Goal: Navigation & Orientation: Find specific page/section

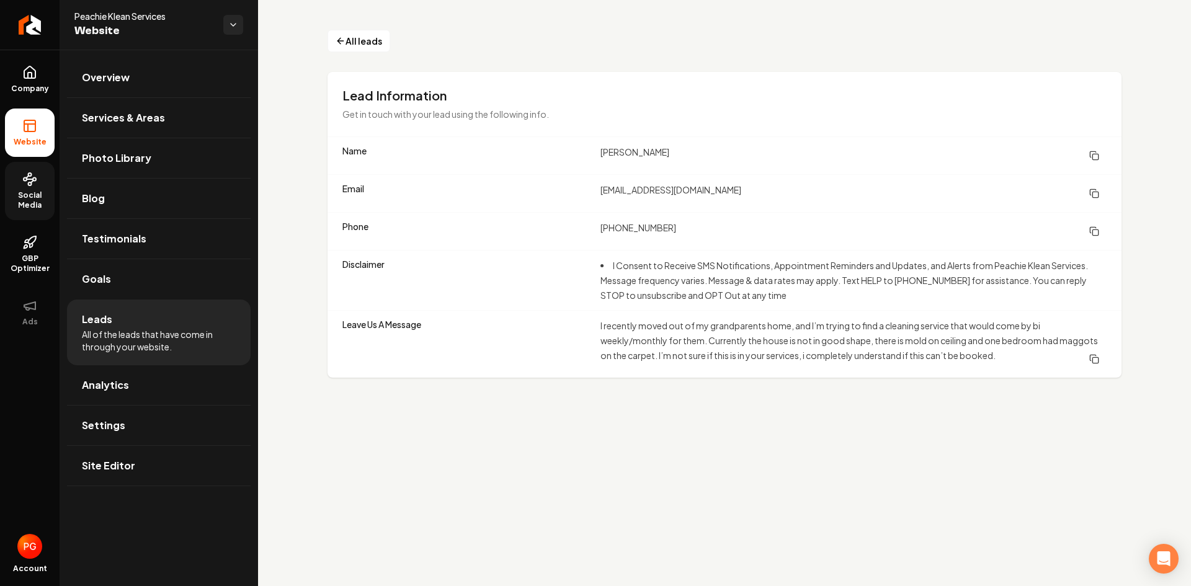
click at [34, 195] on span "Social Media" at bounding box center [30, 201] width 50 height 20
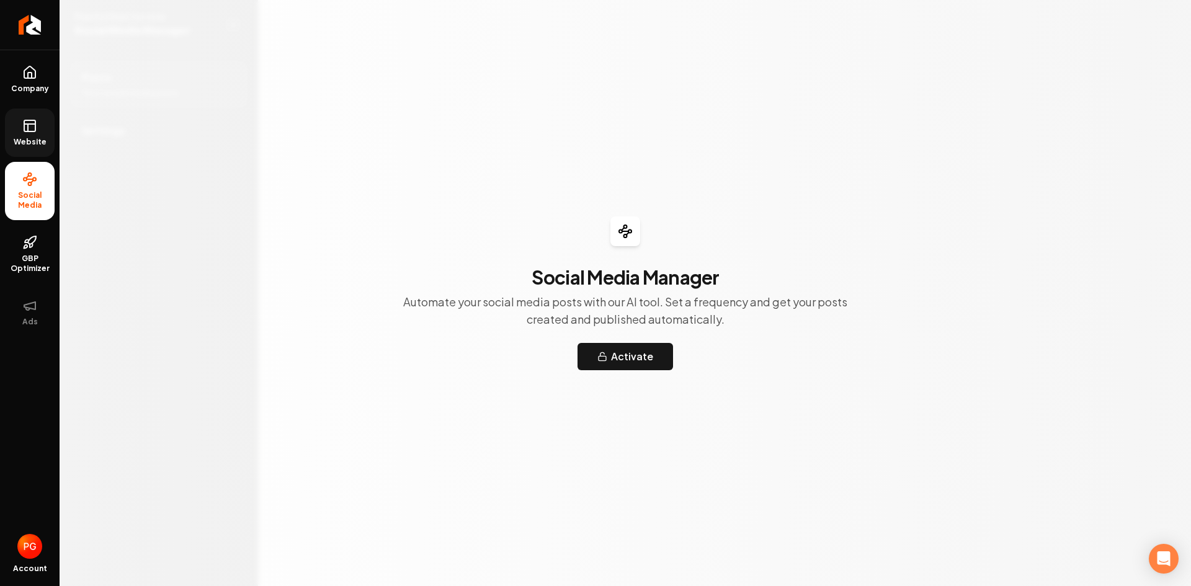
click at [35, 140] on span "Website" at bounding box center [30, 142] width 43 height 10
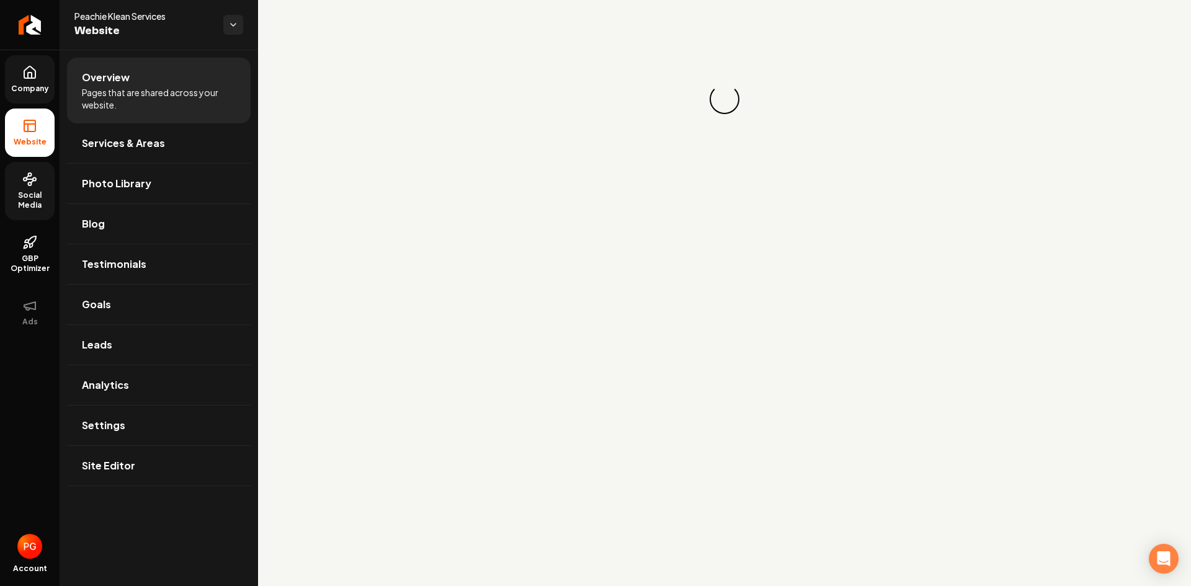
click at [35, 78] on icon at bounding box center [29, 72] width 11 height 12
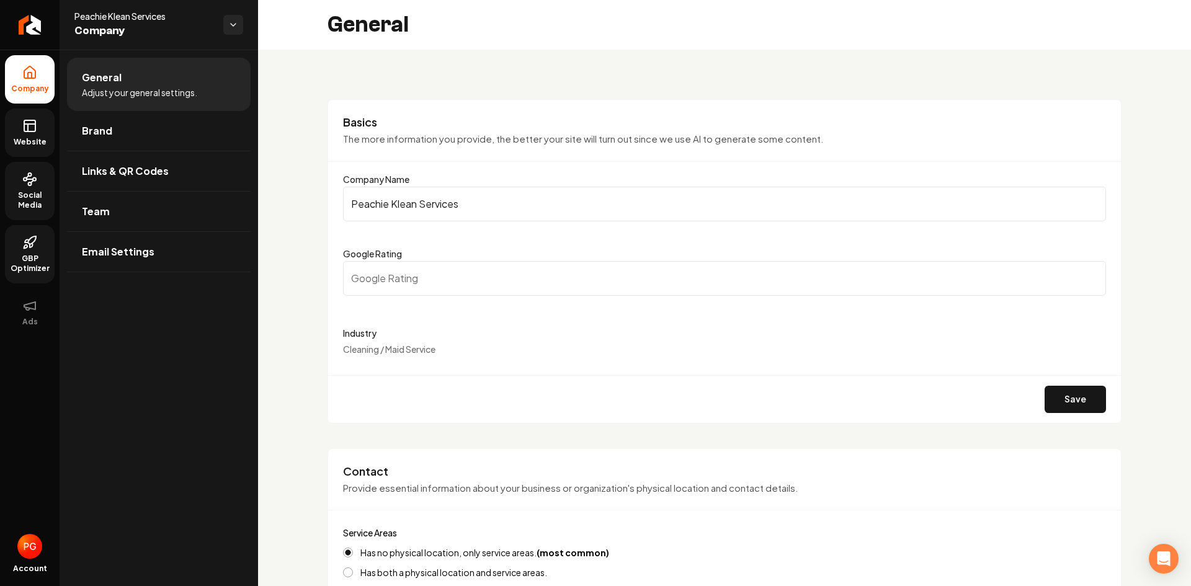
click at [34, 243] on icon at bounding box center [29, 242] width 15 height 15
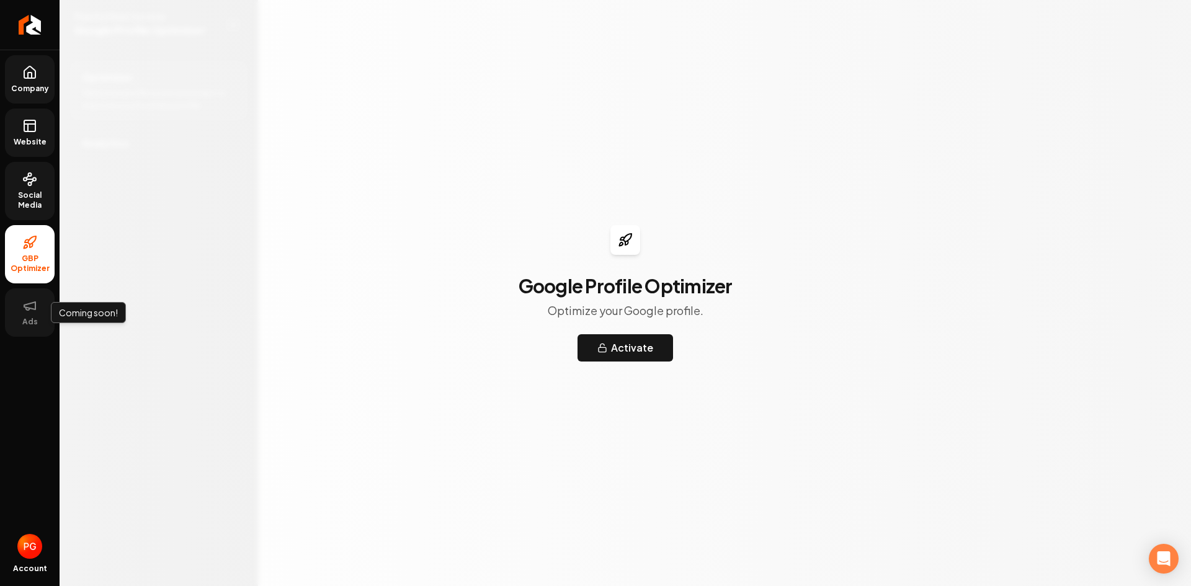
click at [34, 314] on button "Ads" at bounding box center [30, 313] width 50 height 48
click at [29, 194] on span "Social Media" at bounding box center [30, 201] width 50 height 20
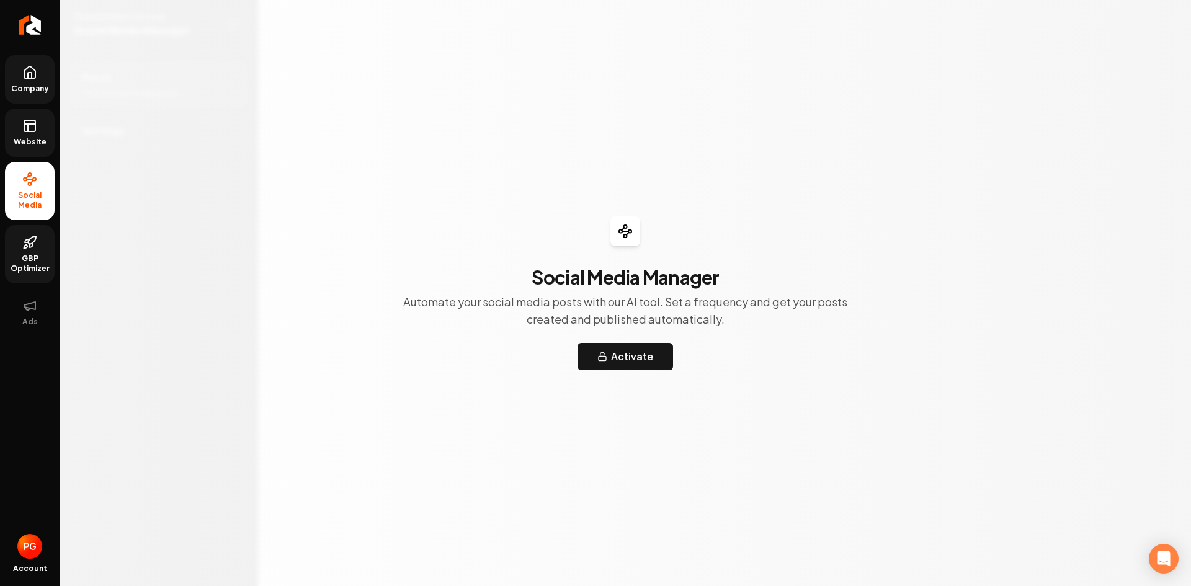
click at [27, 131] on rect at bounding box center [29, 125] width 11 height 11
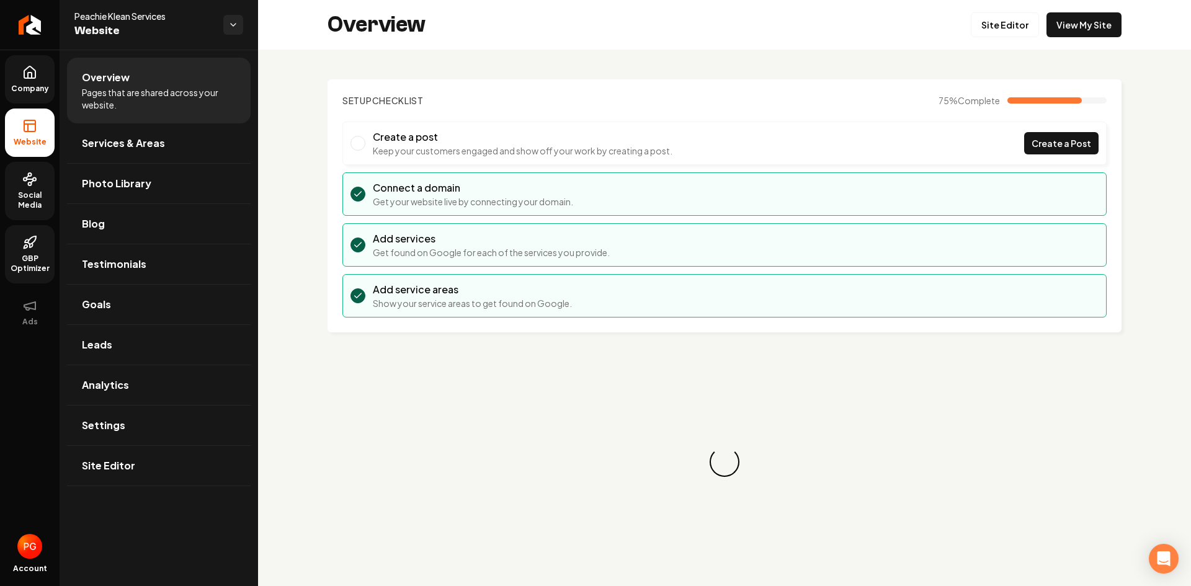
click at [28, 80] on link "Company" at bounding box center [30, 79] width 50 height 48
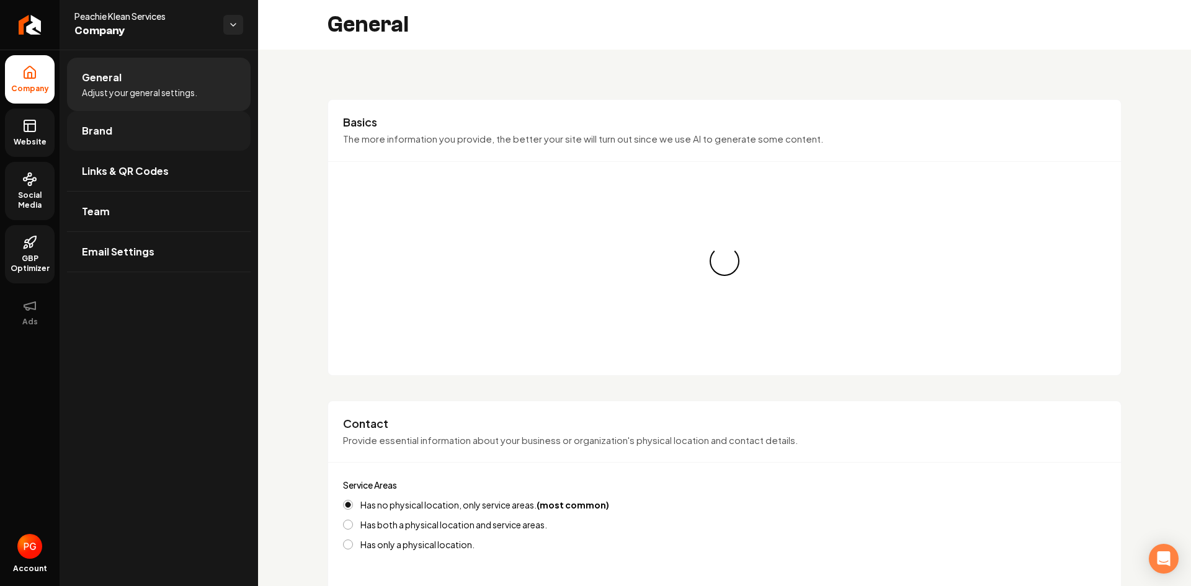
click at [145, 137] on link "Brand" at bounding box center [159, 131] width 184 height 40
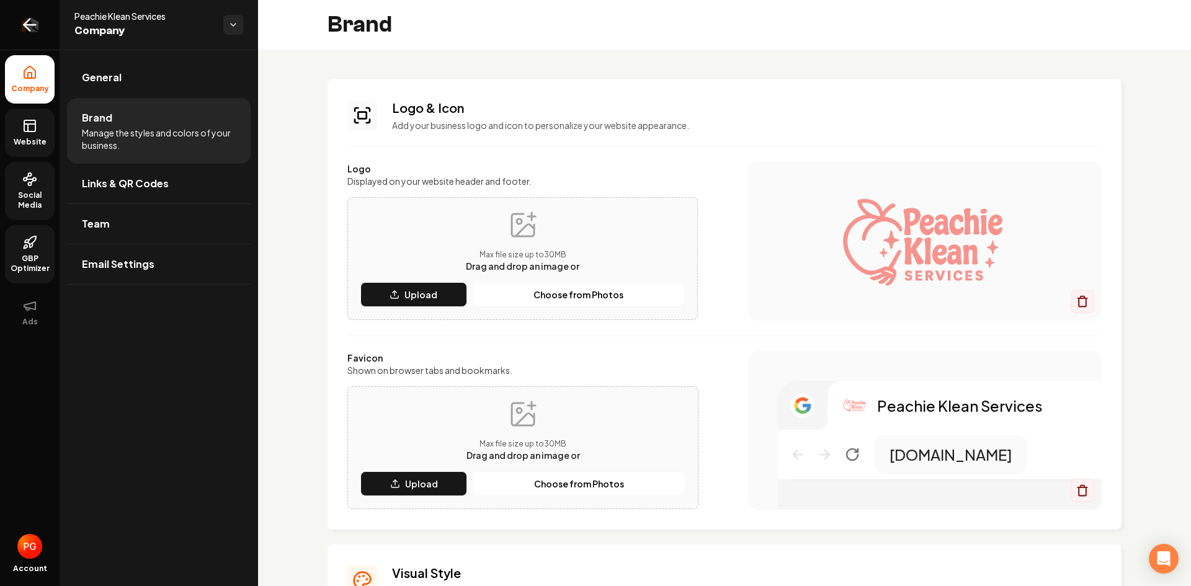
click at [25, 15] on icon "Return to dashboard" at bounding box center [30, 25] width 20 height 20
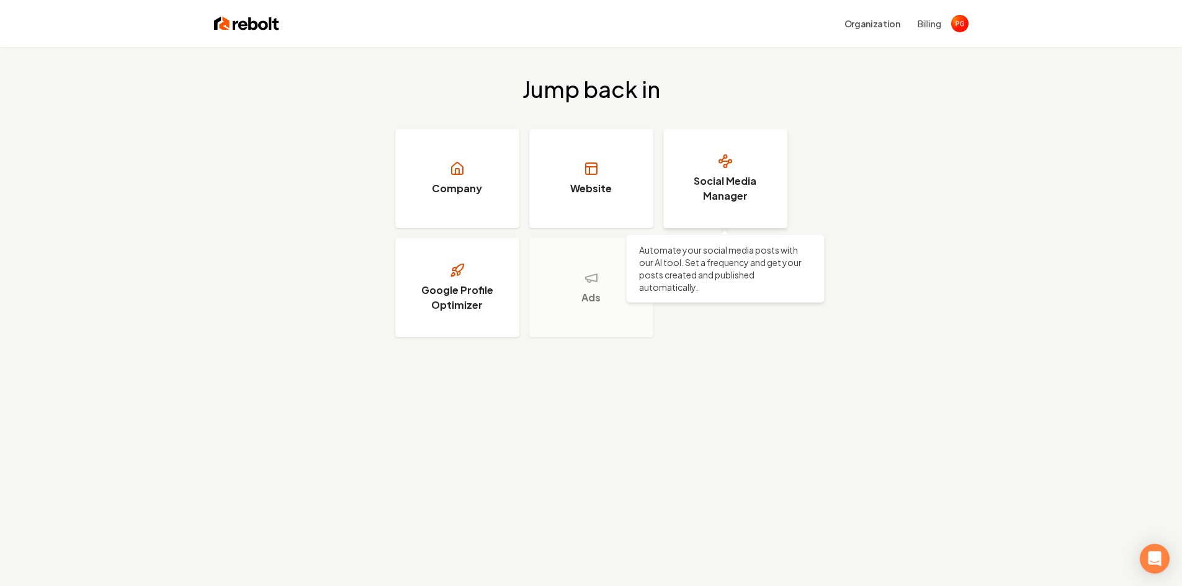
click at [712, 173] on link "Social Media Manager" at bounding box center [725, 178] width 124 height 99
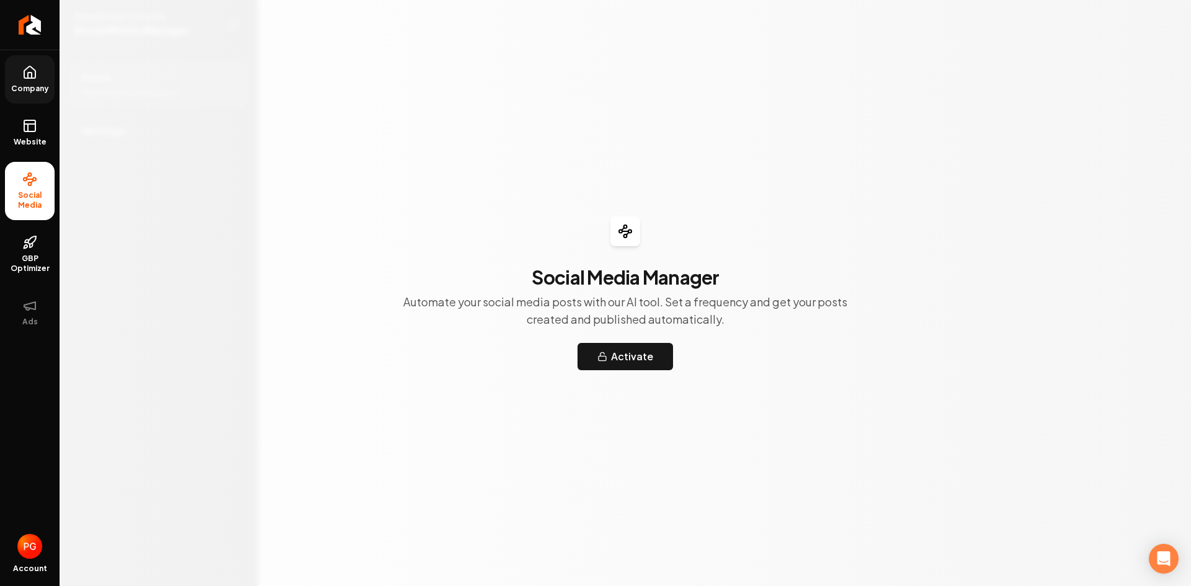
click at [36, 79] on icon at bounding box center [29, 72] width 15 height 15
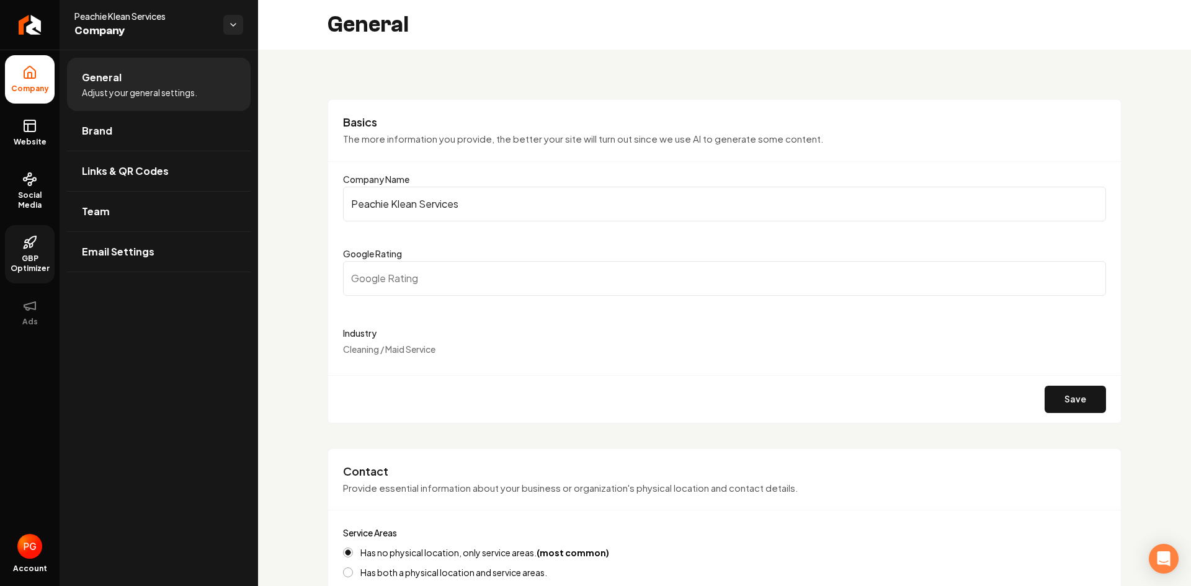
click at [45, 261] on span "GBP Optimizer" at bounding box center [30, 264] width 50 height 20
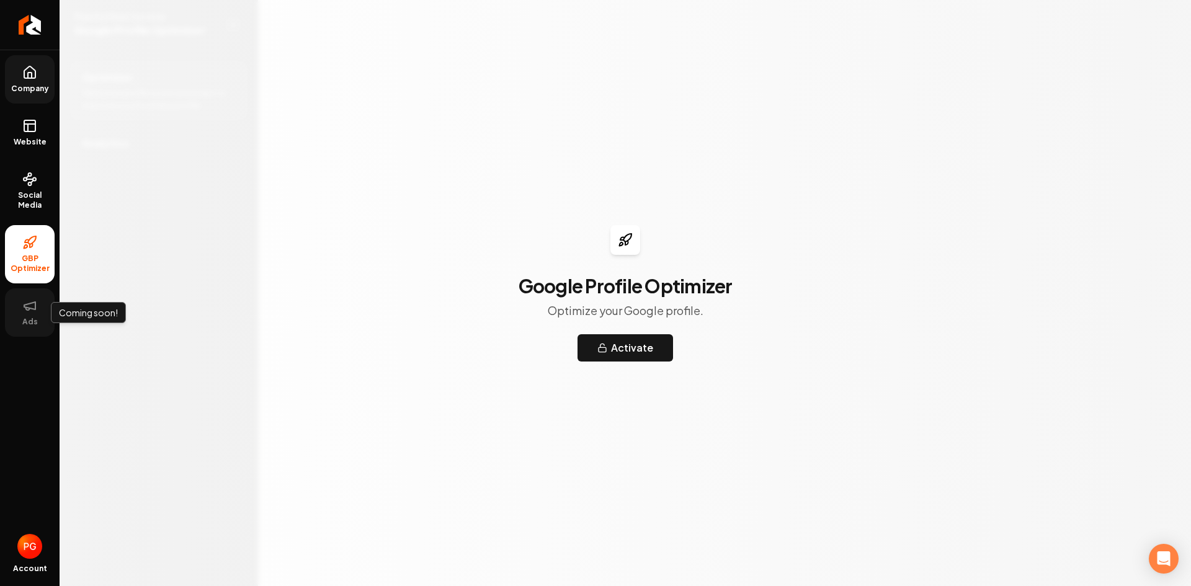
click at [33, 307] on icon at bounding box center [29, 305] width 15 height 15
click at [28, 124] on icon at bounding box center [28, 127] width 0 height 7
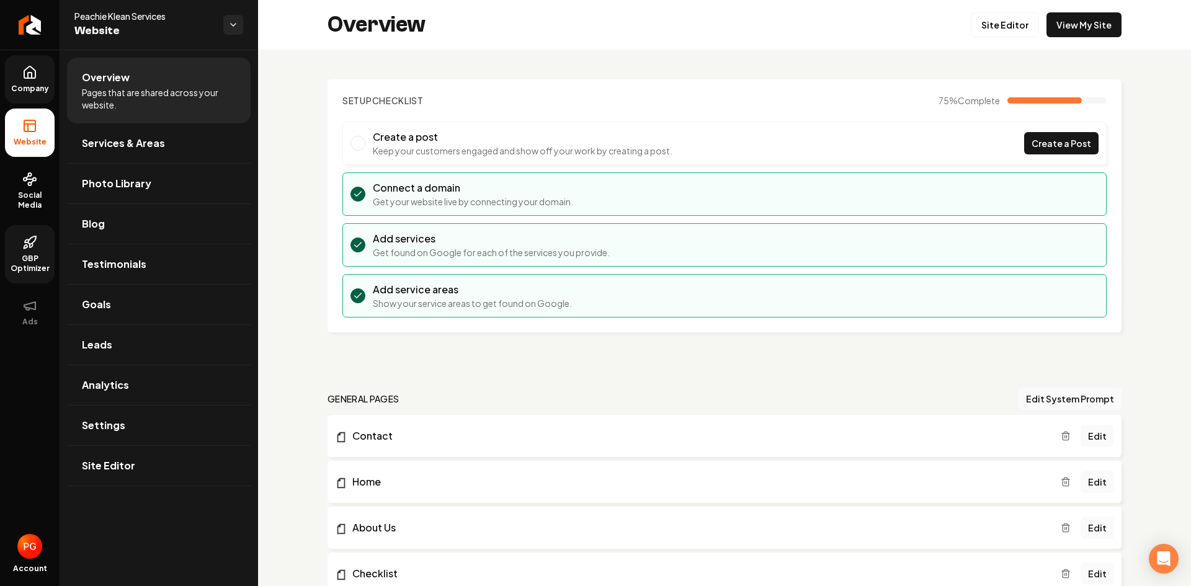
click at [26, 69] on icon at bounding box center [29, 72] width 11 height 12
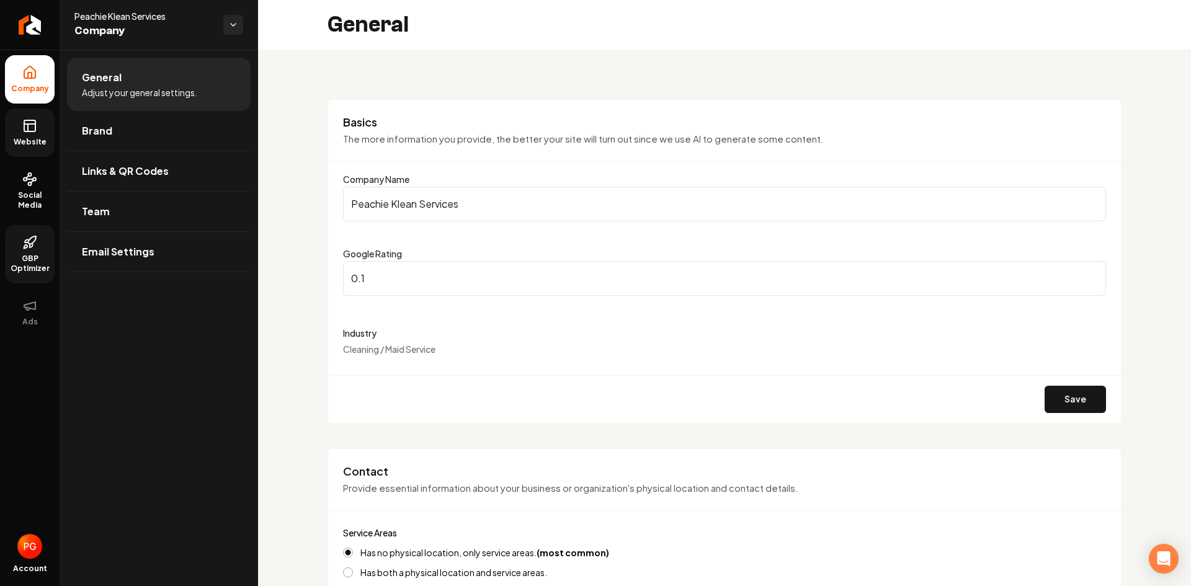
click at [1084, 278] on input "0.1" at bounding box center [724, 278] width 763 height 35
click at [1084, 278] on input "0.2" at bounding box center [724, 278] width 763 height 35
type input "0"
click at [161, 33] on span "Company" at bounding box center [143, 30] width 139 height 17
click at [112, 24] on span "Company" at bounding box center [143, 30] width 139 height 17
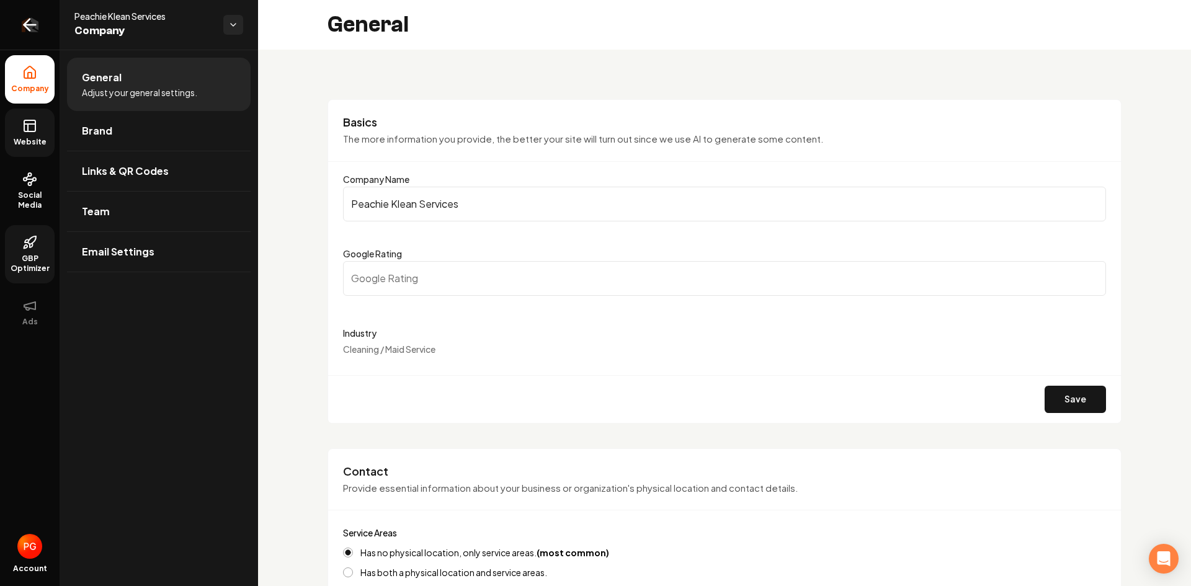
click at [24, 16] on icon "Return to dashboard" at bounding box center [30, 25] width 20 height 20
click at [33, 120] on rect at bounding box center [29, 125] width 11 height 11
click at [29, 132] on rect at bounding box center [29, 125] width 11 height 11
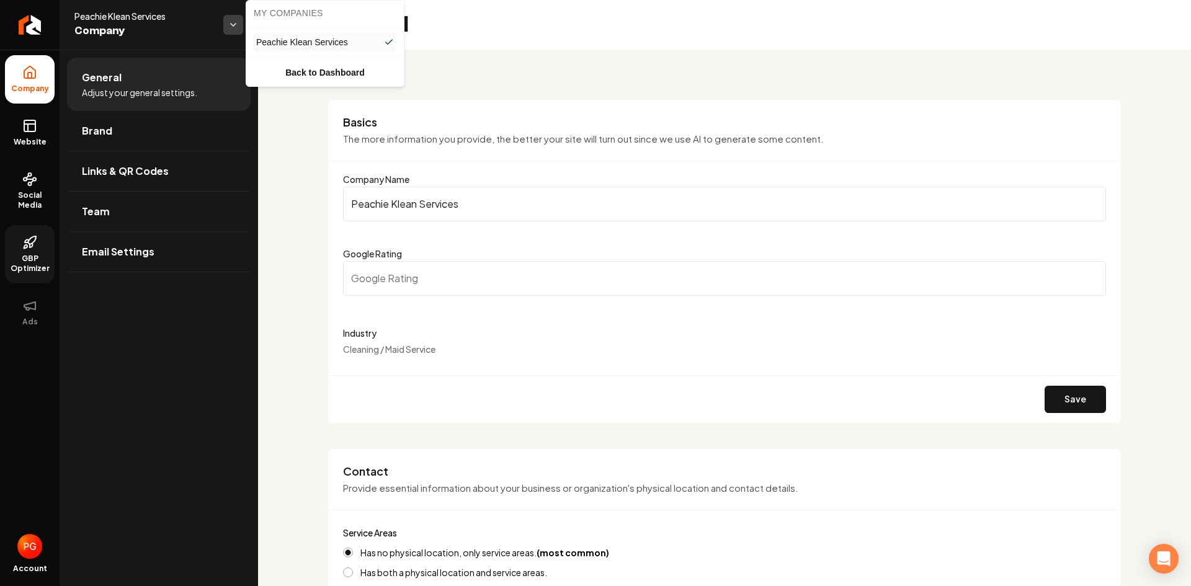
click at [230, 33] on html "Company Website Social Media GBP Optimizer Ads Account Peachie Klean Services C…" at bounding box center [595, 293] width 1191 height 586
click at [309, 70] on link "Back to Dashboard" at bounding box center [325, 72] width 153 height 22
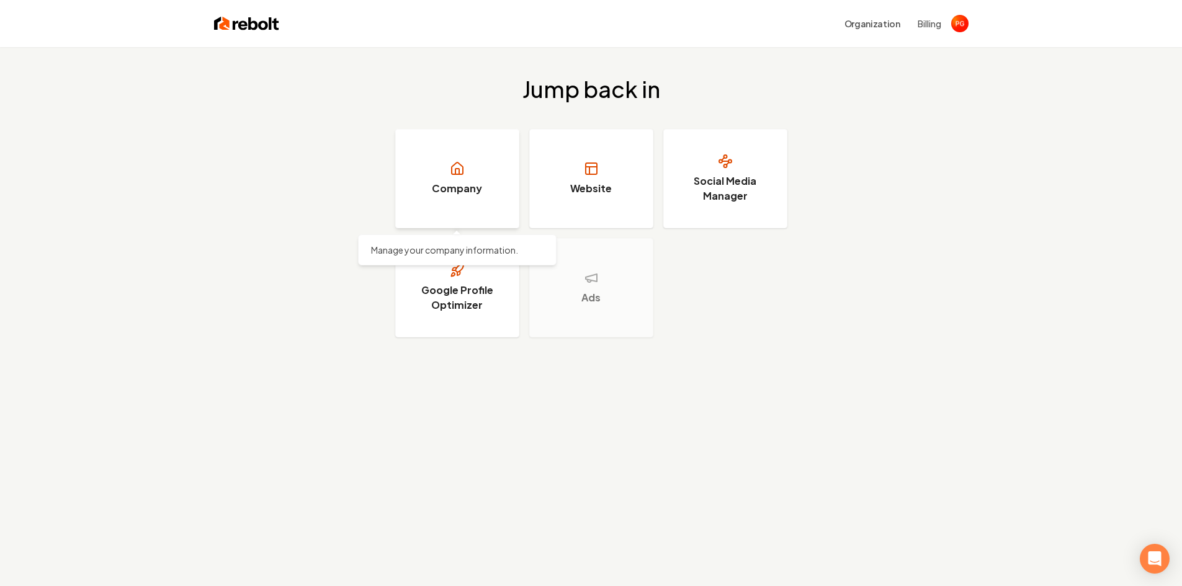
click at [452, 173] on icon at bounding box center [457, 169] width 11 height 12
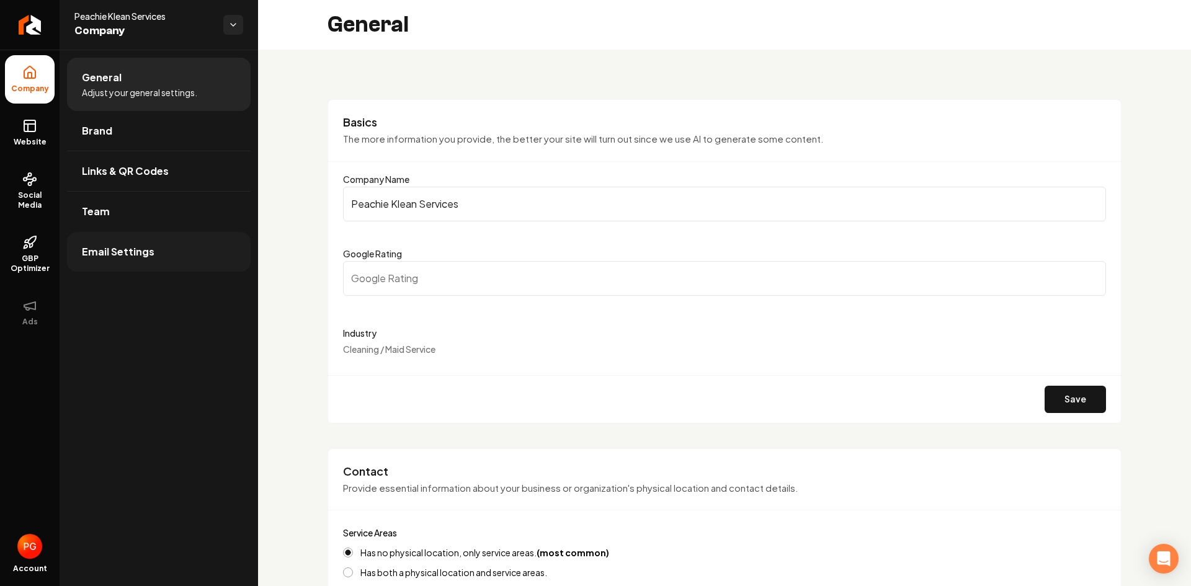
click at [102, 254] on span "Email Settings" at bounding box center [118, 251] width 73 height 15
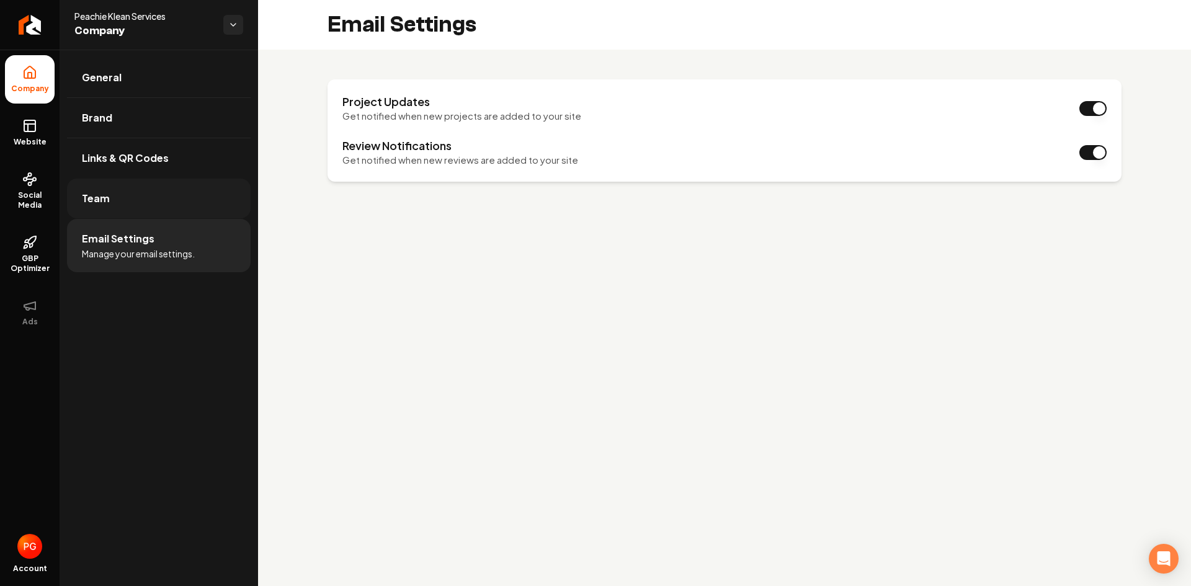
click at [104, 207] on link "Team" at bounding box center [159, 199] width 184 height 40
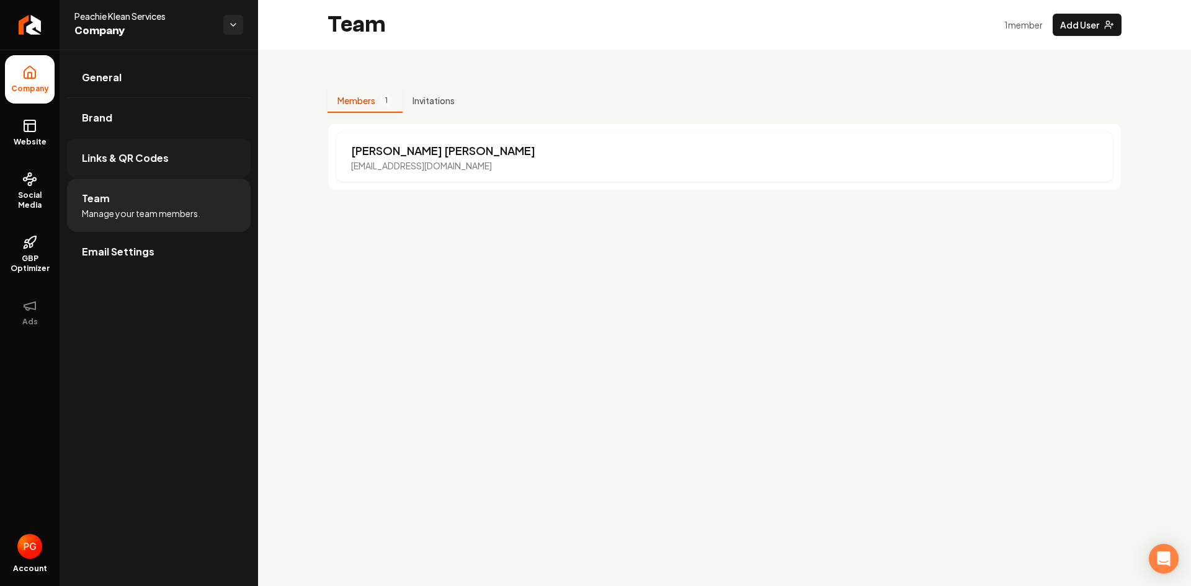
click at [110, 159] on span "Links & QR Codes" at bounding box center [125, 158] width 87 height 15
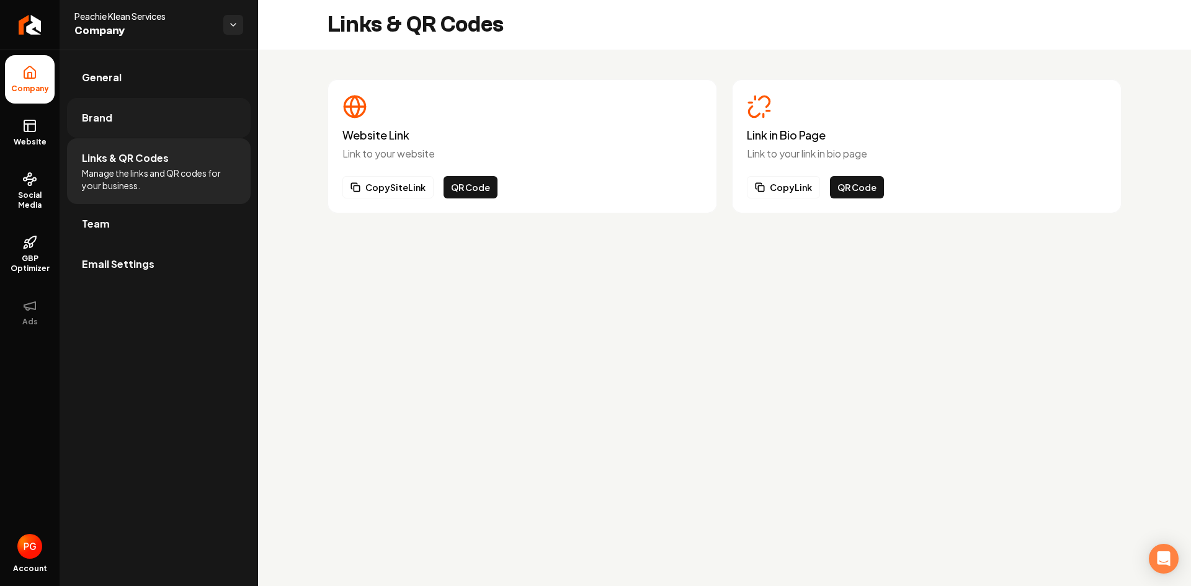
click at [109, 119] on span "Brand" at bounding box center [97, 117] width 30 height 15
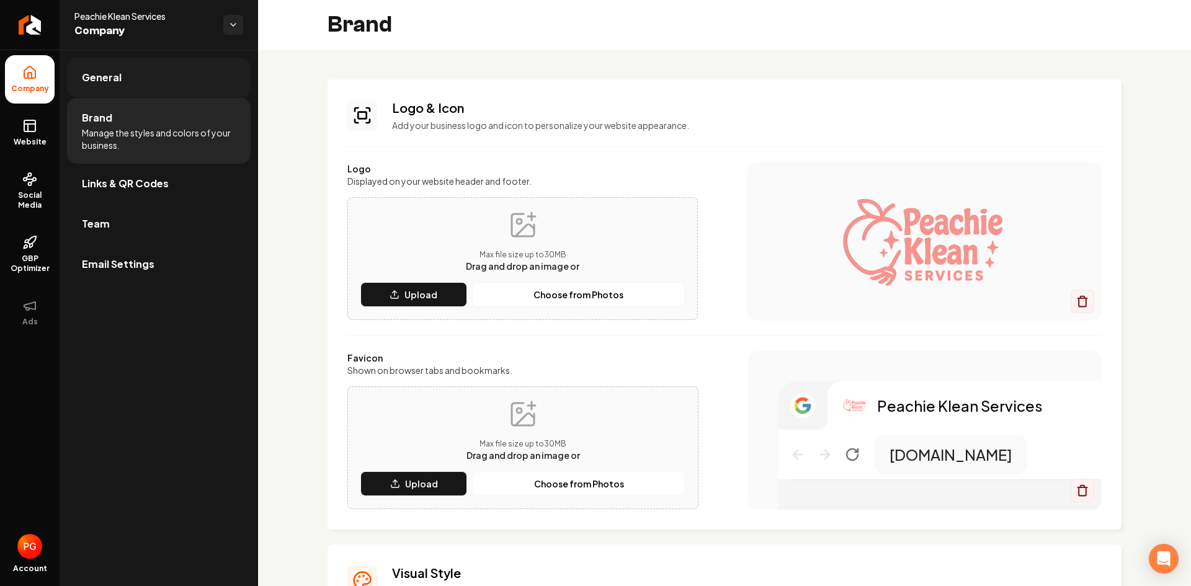
click at [107, 78] on span "General" at bounding box center [102, 77] width 40 height 15
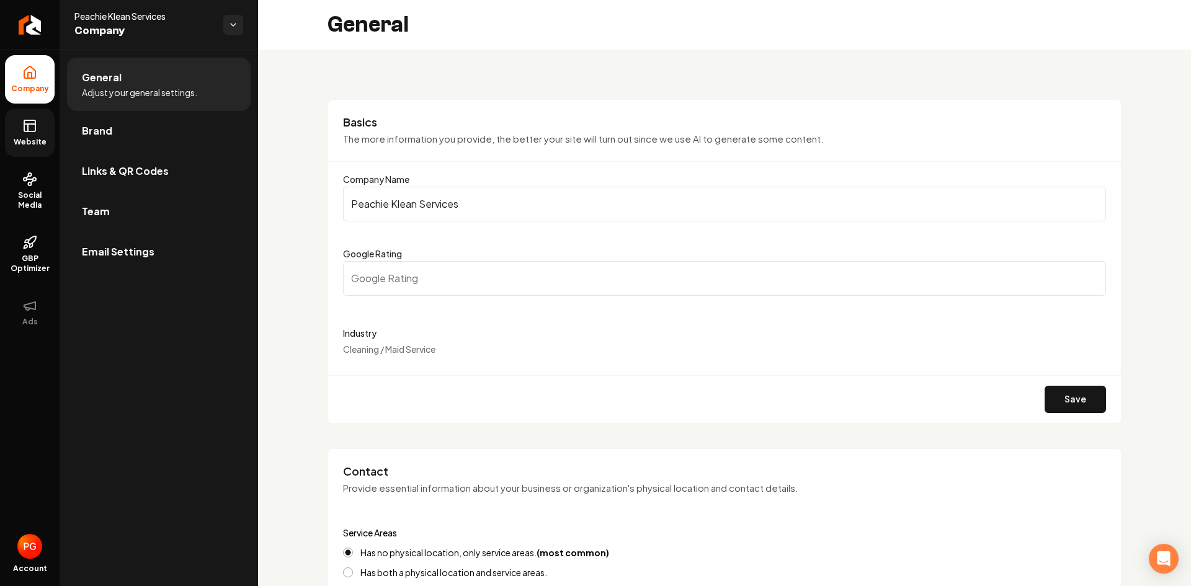
click at [35, 135] on link "Website" at bounding box center [30, 133] width 50 height 48
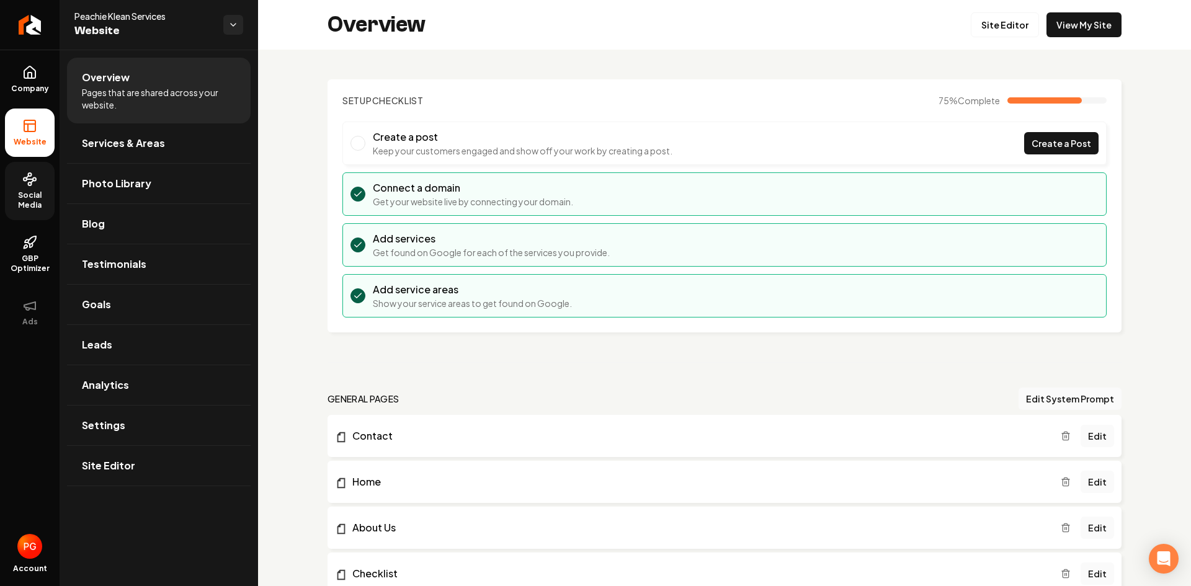
click at [31, 197] on span "Social Media" at bounding box center [30, 201] width 50 height 20
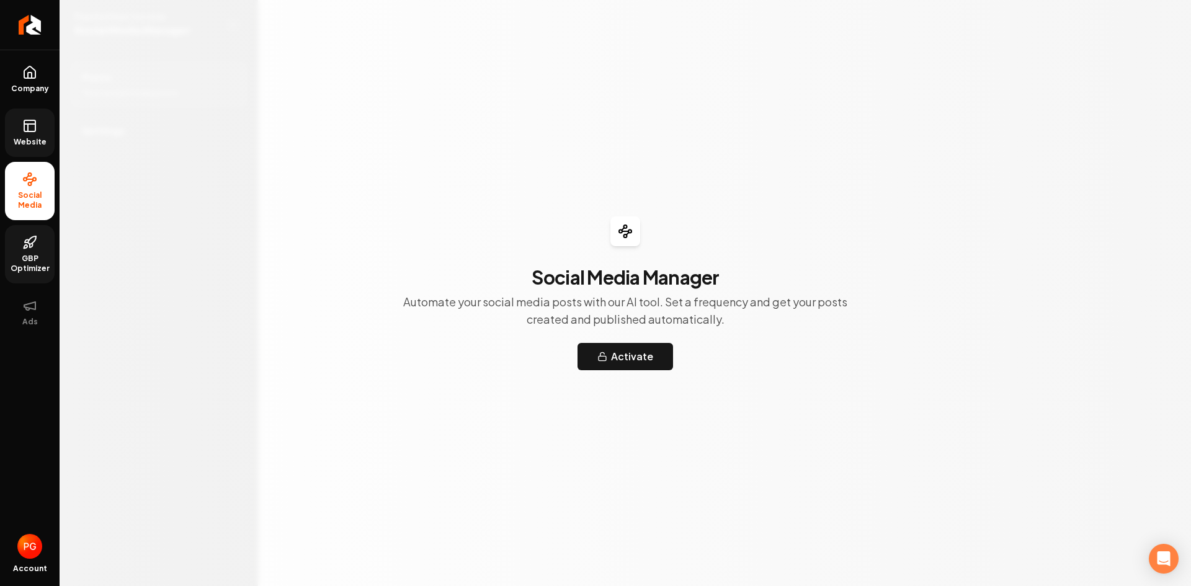
click at [34, 244] on icon at bounding box center [29, 242] width 15 height 15
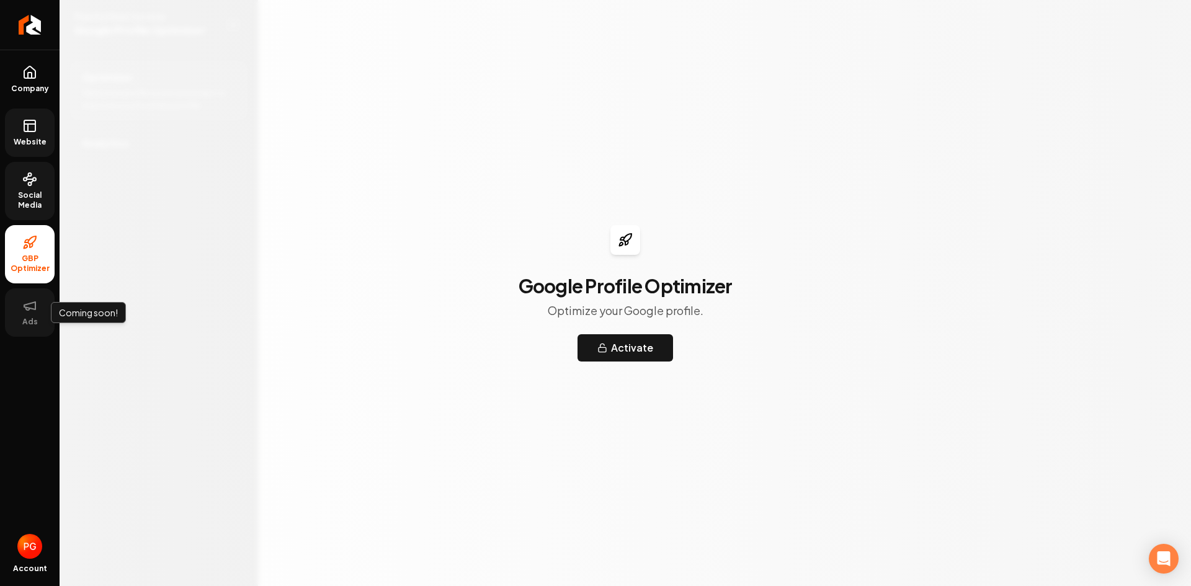
click at [34, 304] on icon at bounding box center [29, 305] width 15 height 15
click at [32, 552] on img "Open user button" at bounding box center [29, 546] width 25 height 25
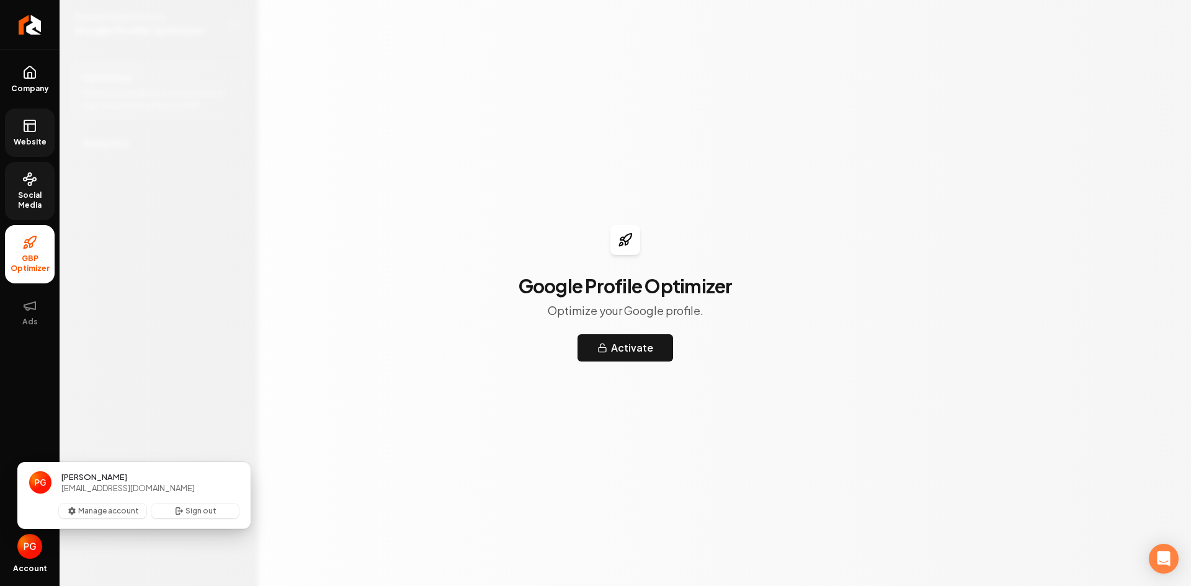
click at [91, 541] on div "Google Profile Optimizer Optimize your Google profile. Activate" at bounding box center [626, 293] width 1132 height 586
